Goal: Information Seeking & Learning: Learn about a topic

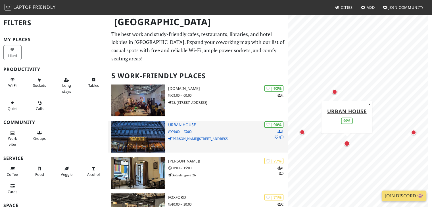
click at [140, 142] on img at bounding box center [137, 137] width 53 height 32
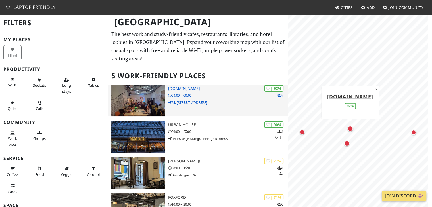
click at [139, 106] on img at bounding box center [137, 101] width 53 height 32
